Goal: Find specific page/section: Find specific page/section

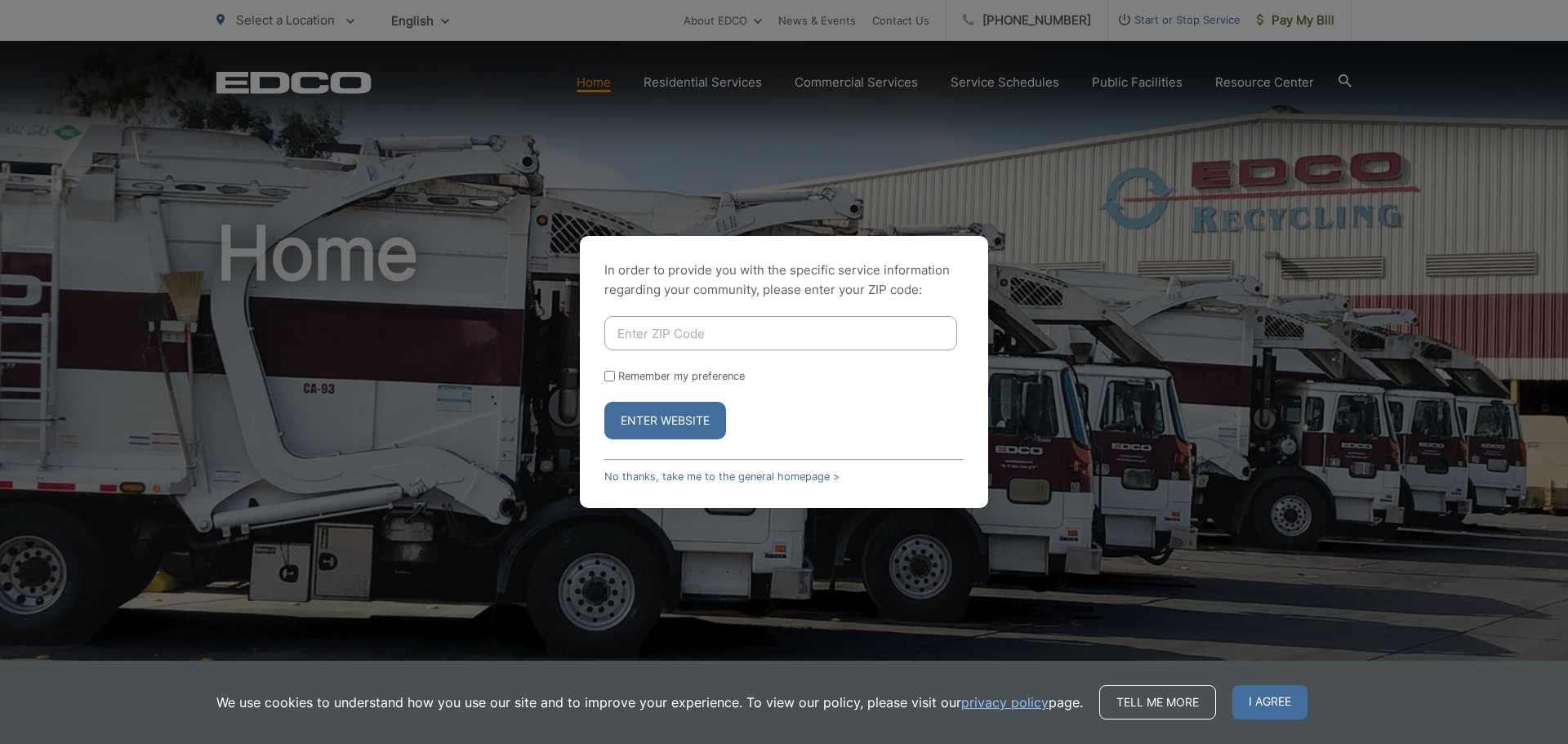
click at [781, 327] on input "Enter ZIP Code" at bounding box center [781, 333] width 353 height 34
type input "92084"
click at [674, 419] on button "Enter Website" at bounding box center [665, 420] width 122 height 37
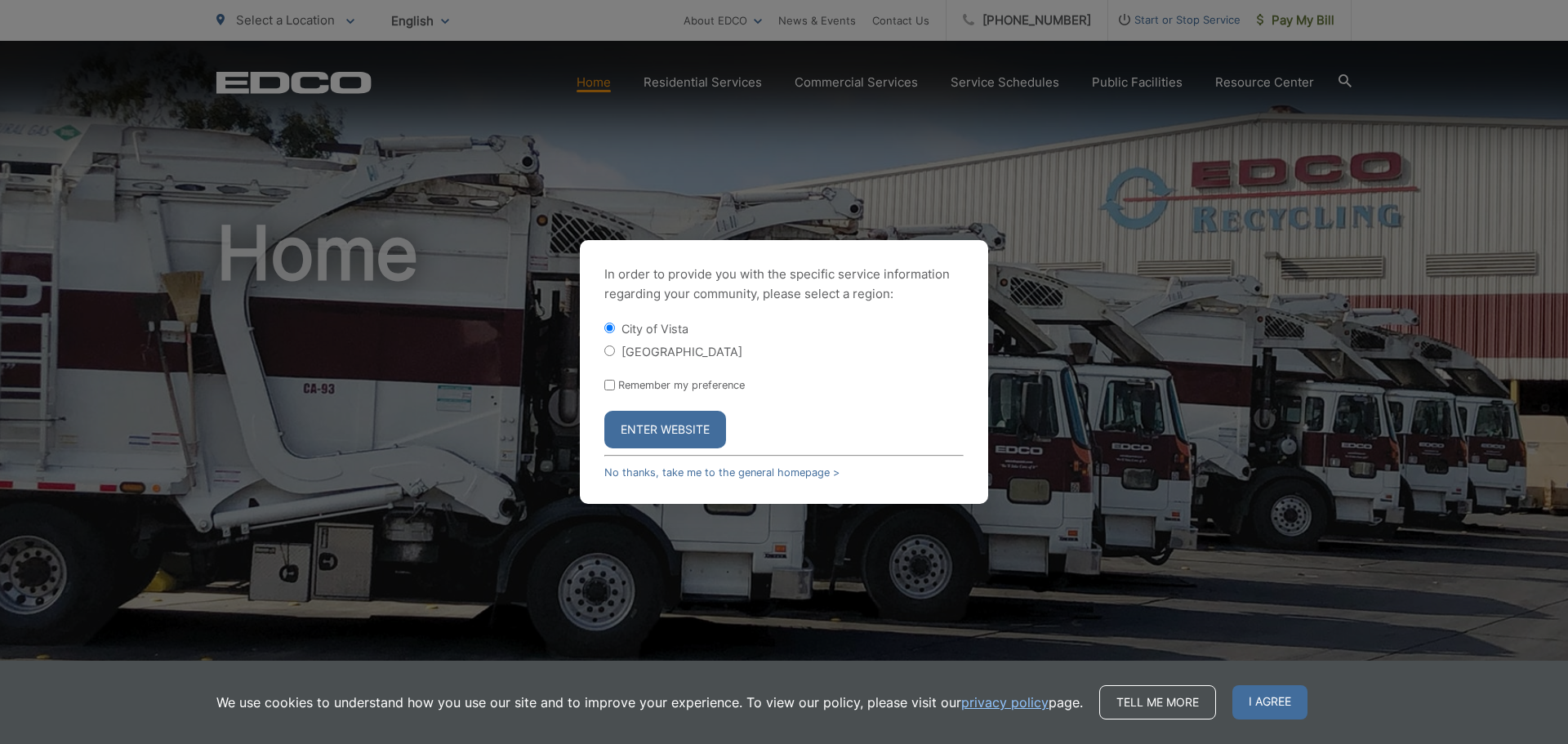
click at [636, 429] on button "Enter Website" at bounding box center [665, 429] width 122 height 37
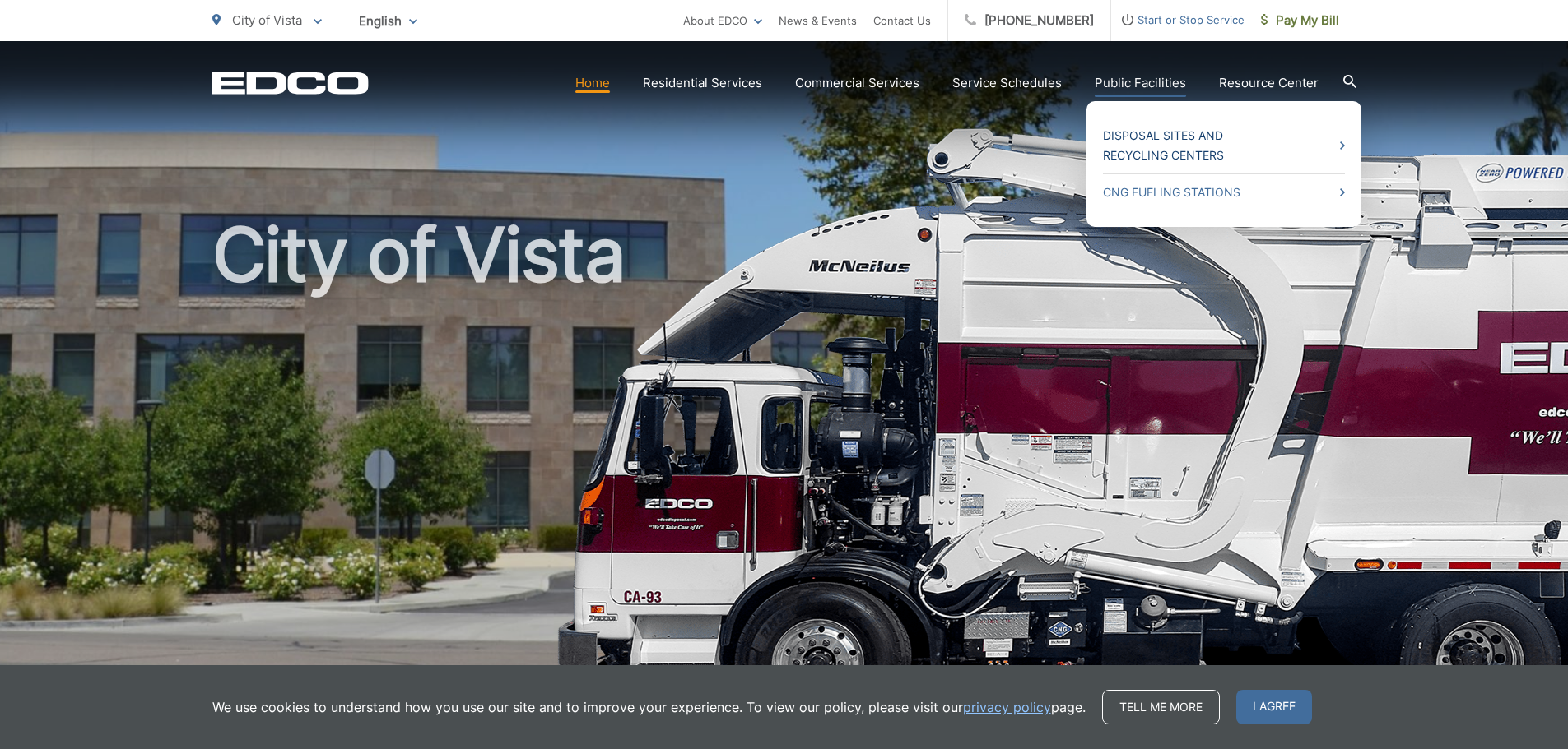
click at [1149, 139] on link "Disposal Sites and Recycling Centers" at bounding box center [1224, 145] width 242 height 39
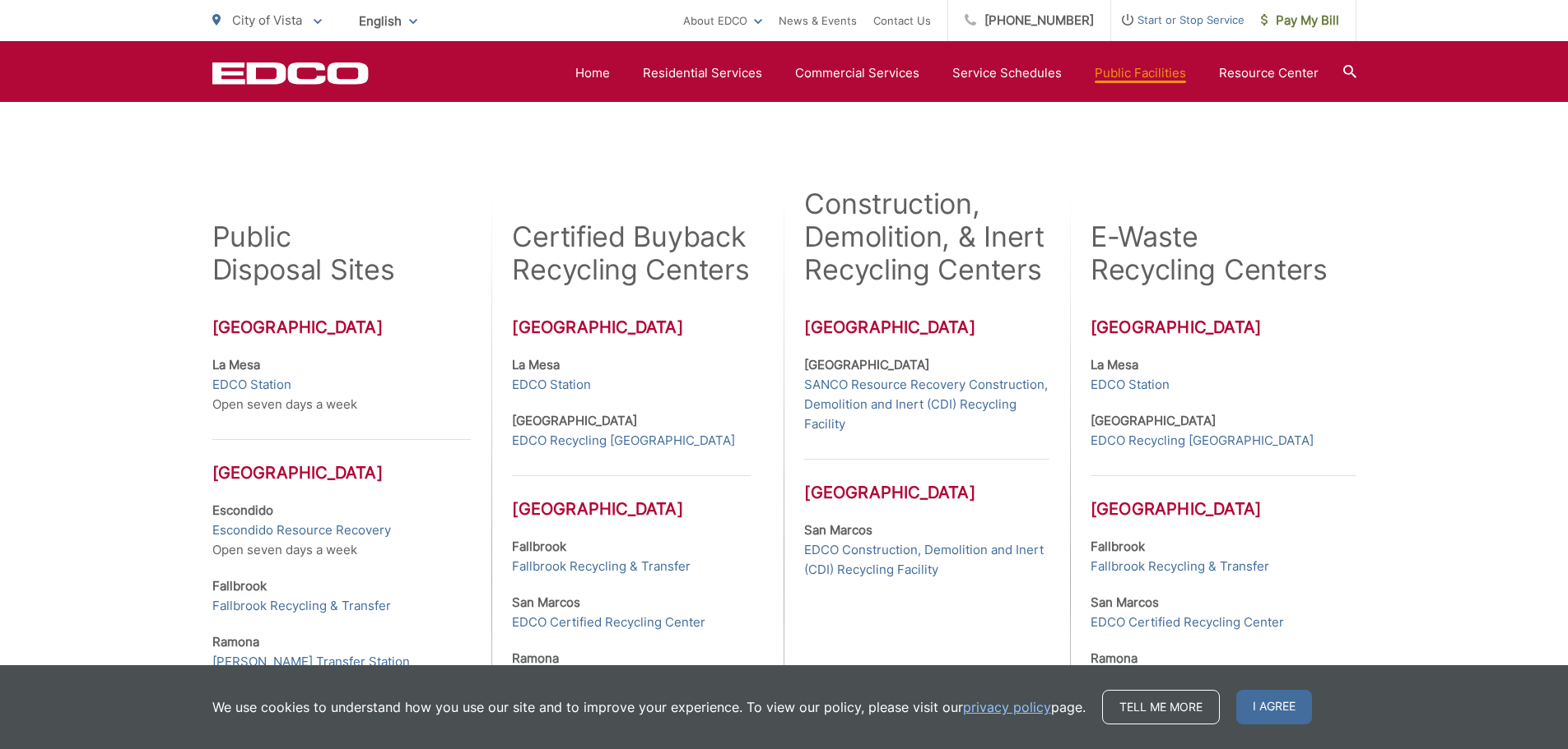
scroll to position [471, 0]
